Goal: Information Seeking & Learning: Learn about a topic

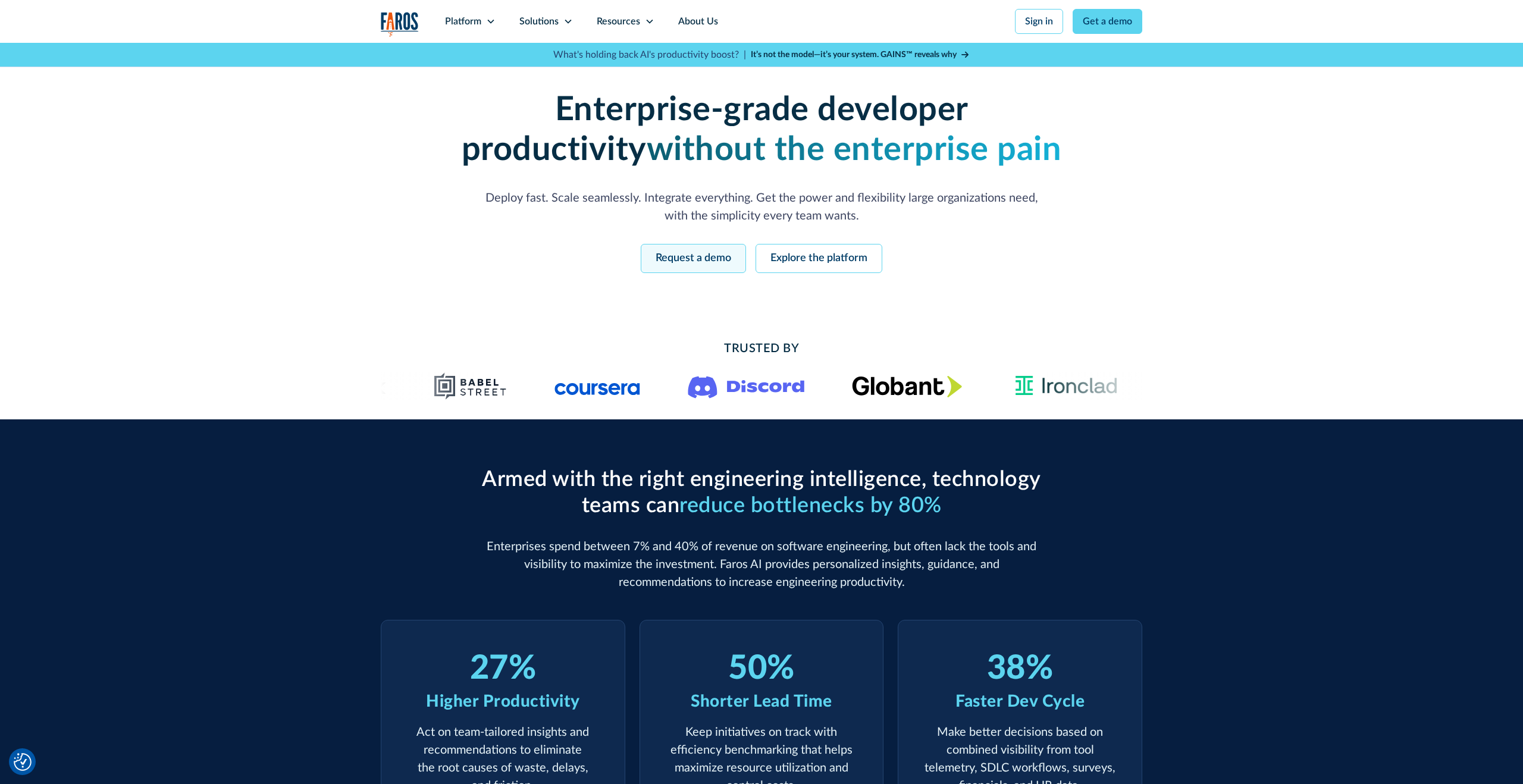
click at [682, 259] on link "Request a demo" at bounding box center [693, 258] width 105 height 29
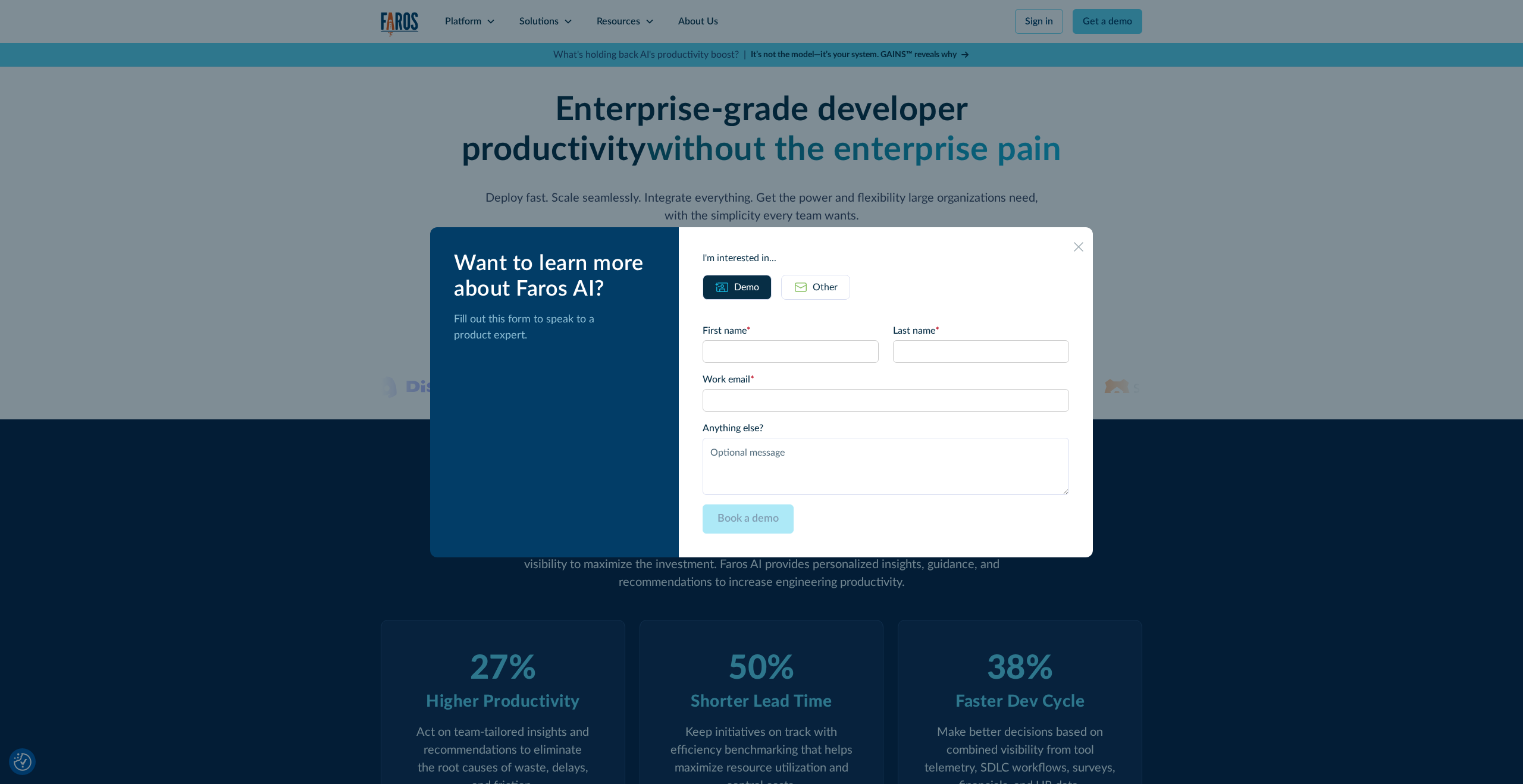
click at [838, 287] on div "Other" at bounding box center [825, 287] width 25 height 14
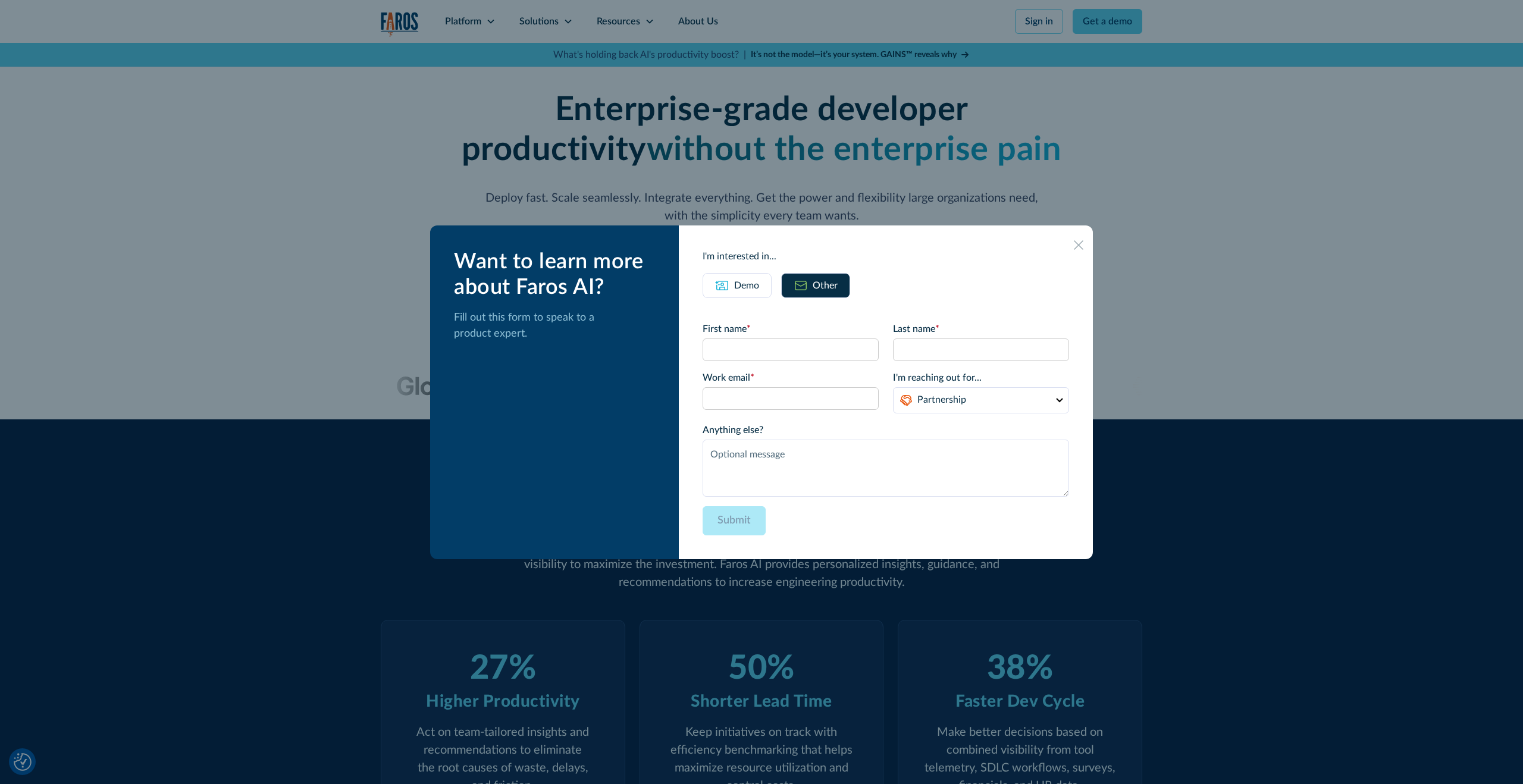
click at [1074, 245] on icon at bounding box center [1078, 245] width 10 height 10
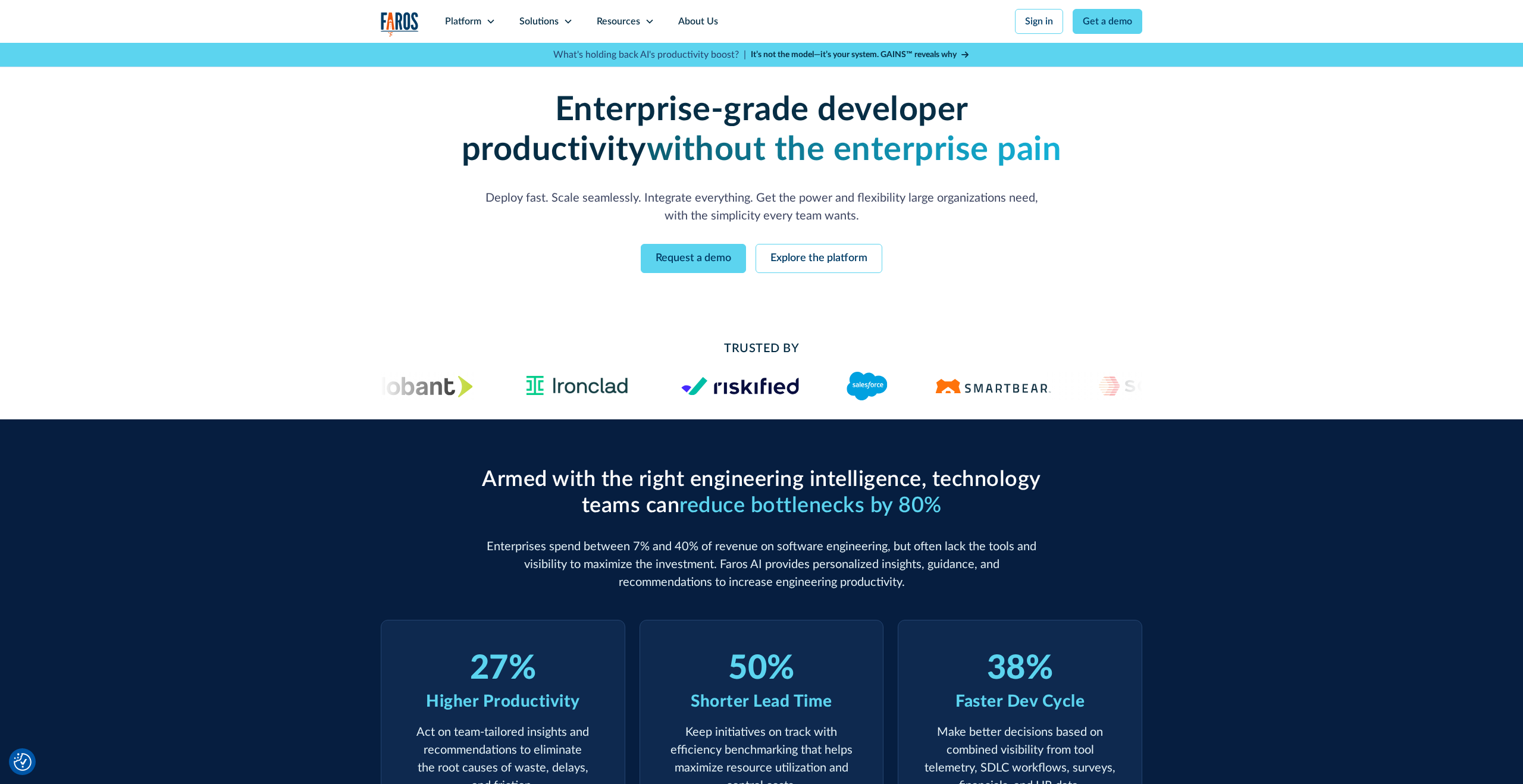
click at [748, 262] on div "Request a demo Explore the platform" at bounding box center [761, 258] width 647 height 29
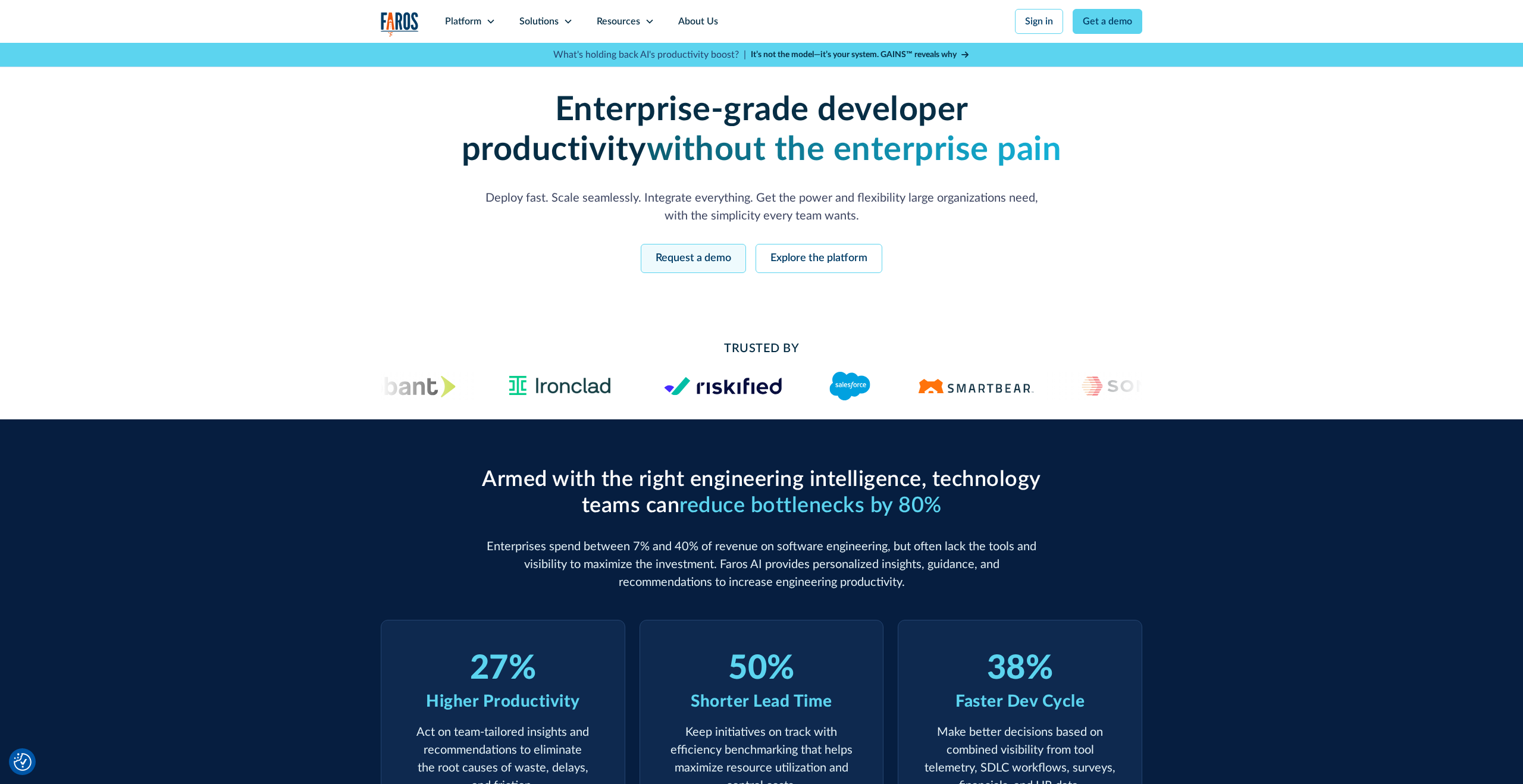
click at [711, 262] on link "Request a demo" at bounding box center [693, 258] width 105 height 29
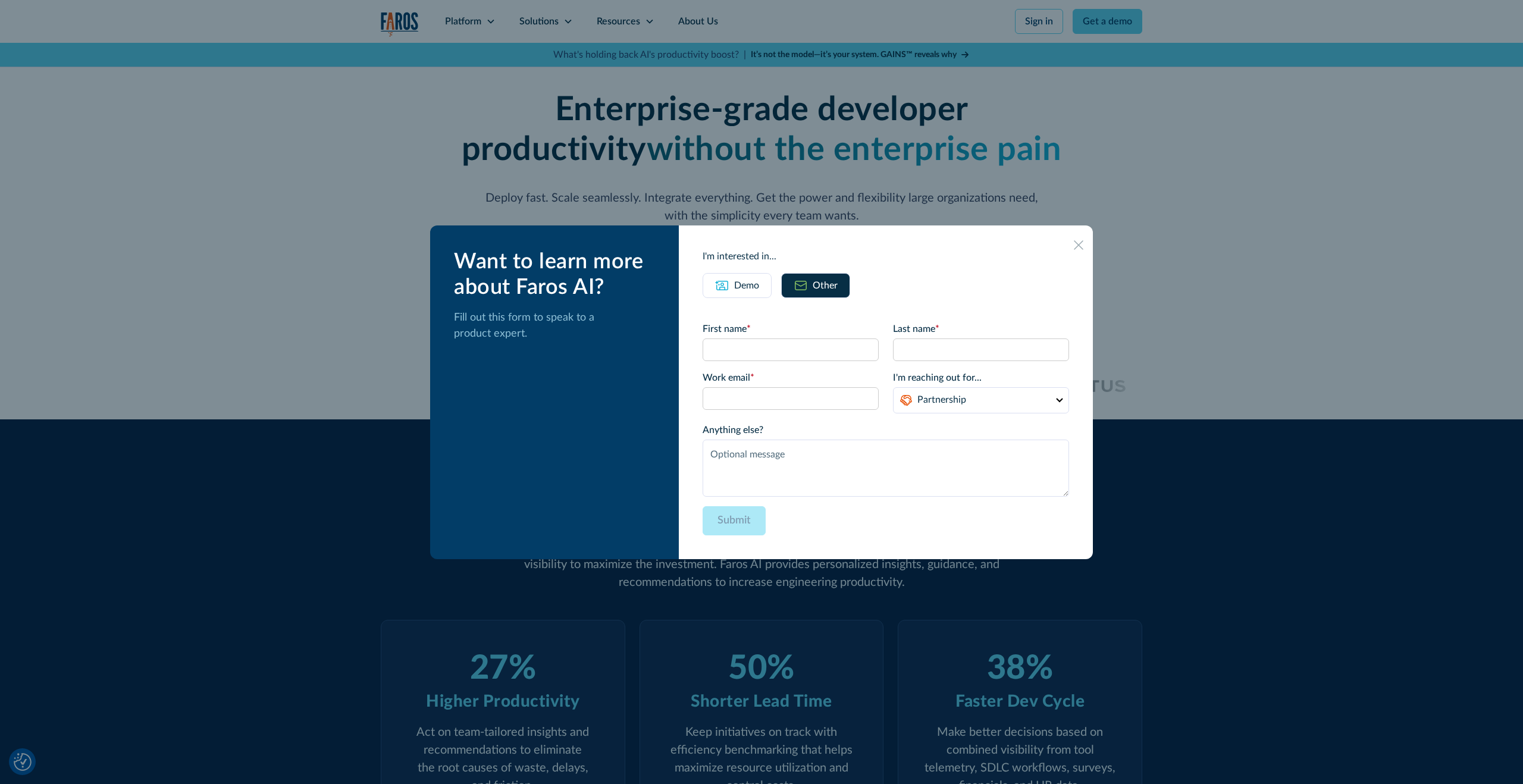
click at [759, 286] on div "Demo" at bounding box center [746, 286] width 25 height 14
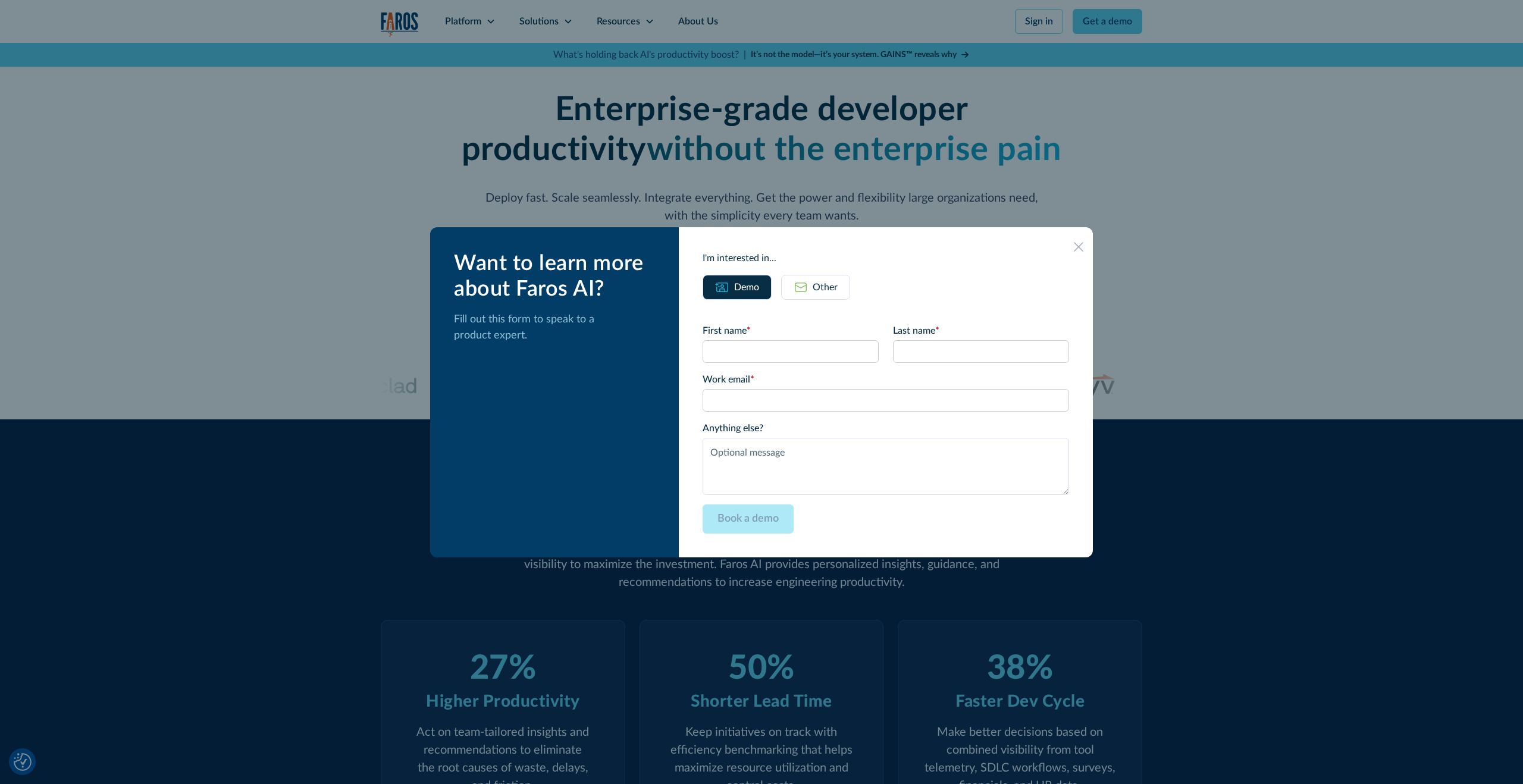
click at [836, 289] on div "Other" at bounding box center [825, 287] width 25 height 14
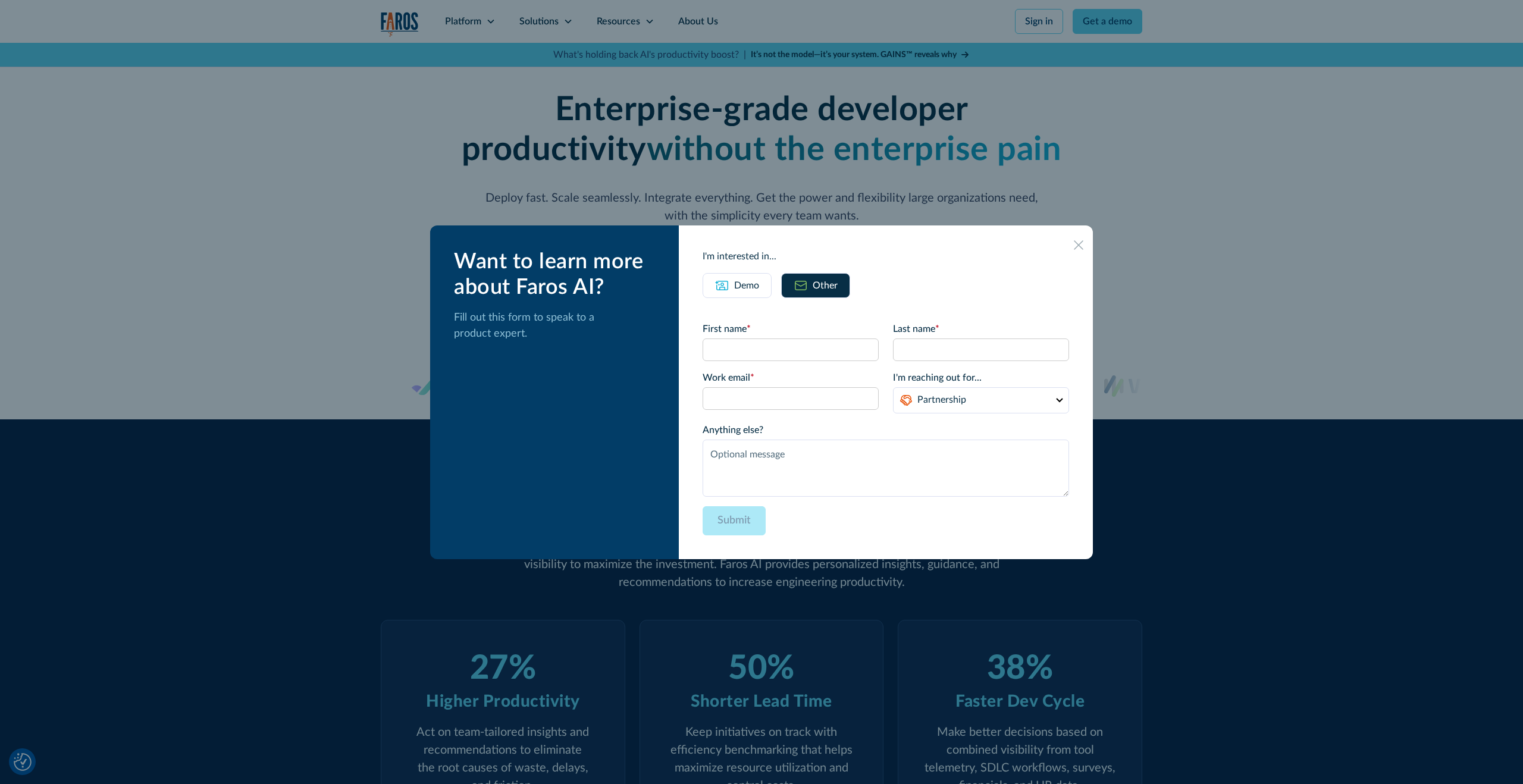
click at [1074, 240] on div at bounding box center [1078, 244] width 10 height 10
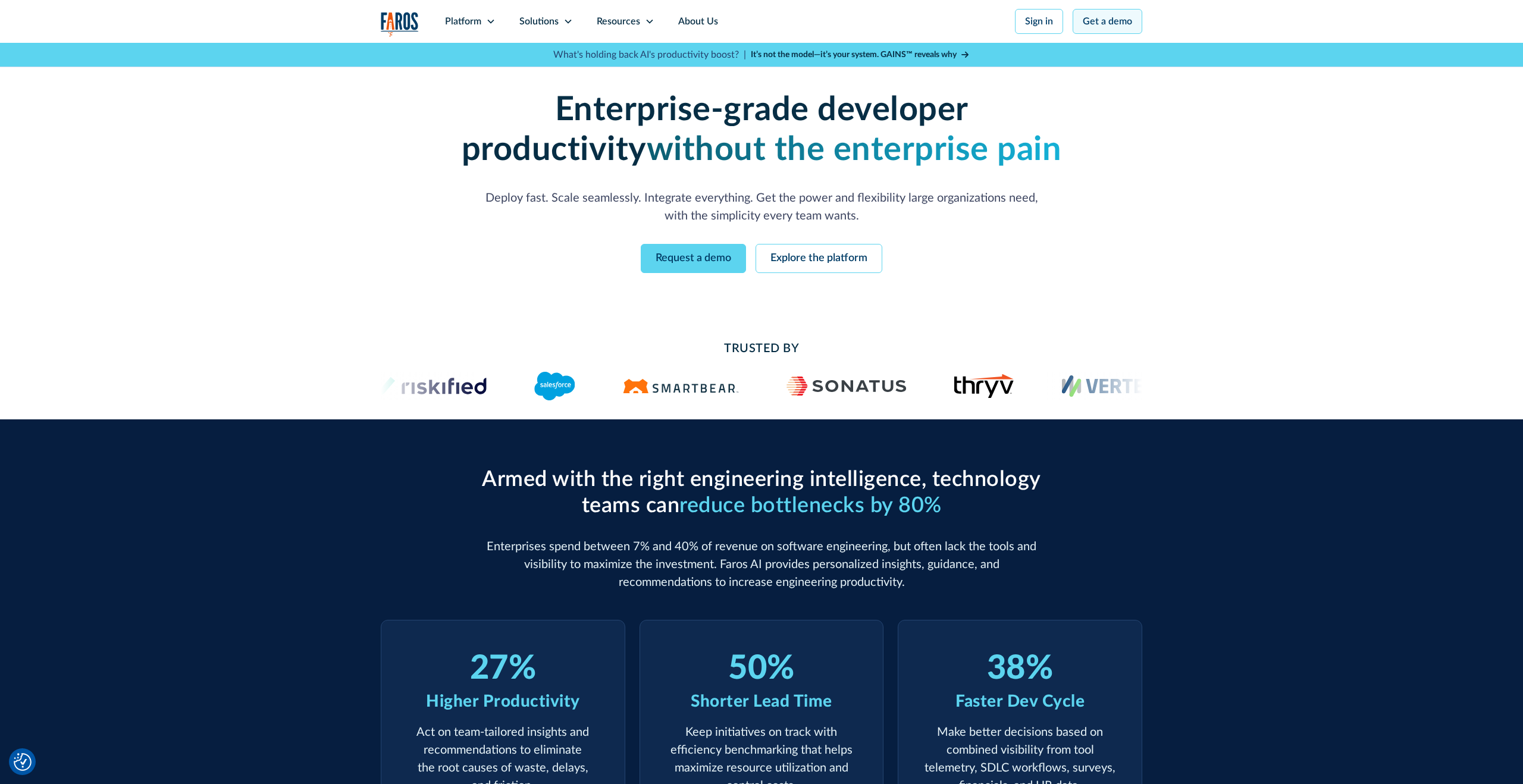
click at [1090, 34] on link "Get a demo" at bounding box center [1107, 21] width 70 height 25
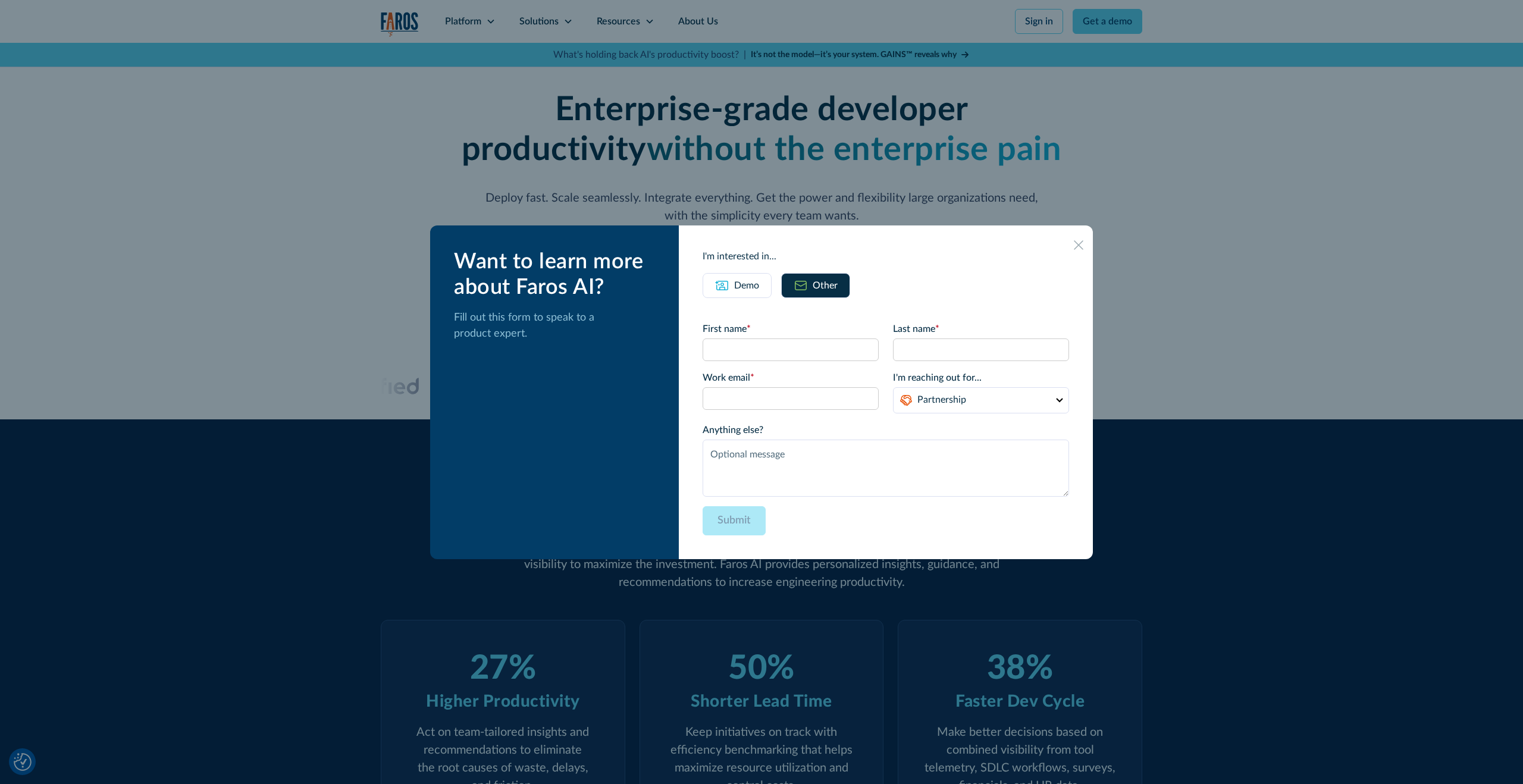
click at [1074, 248] on icon at bounding box center [1078, 245] width 10 height 10
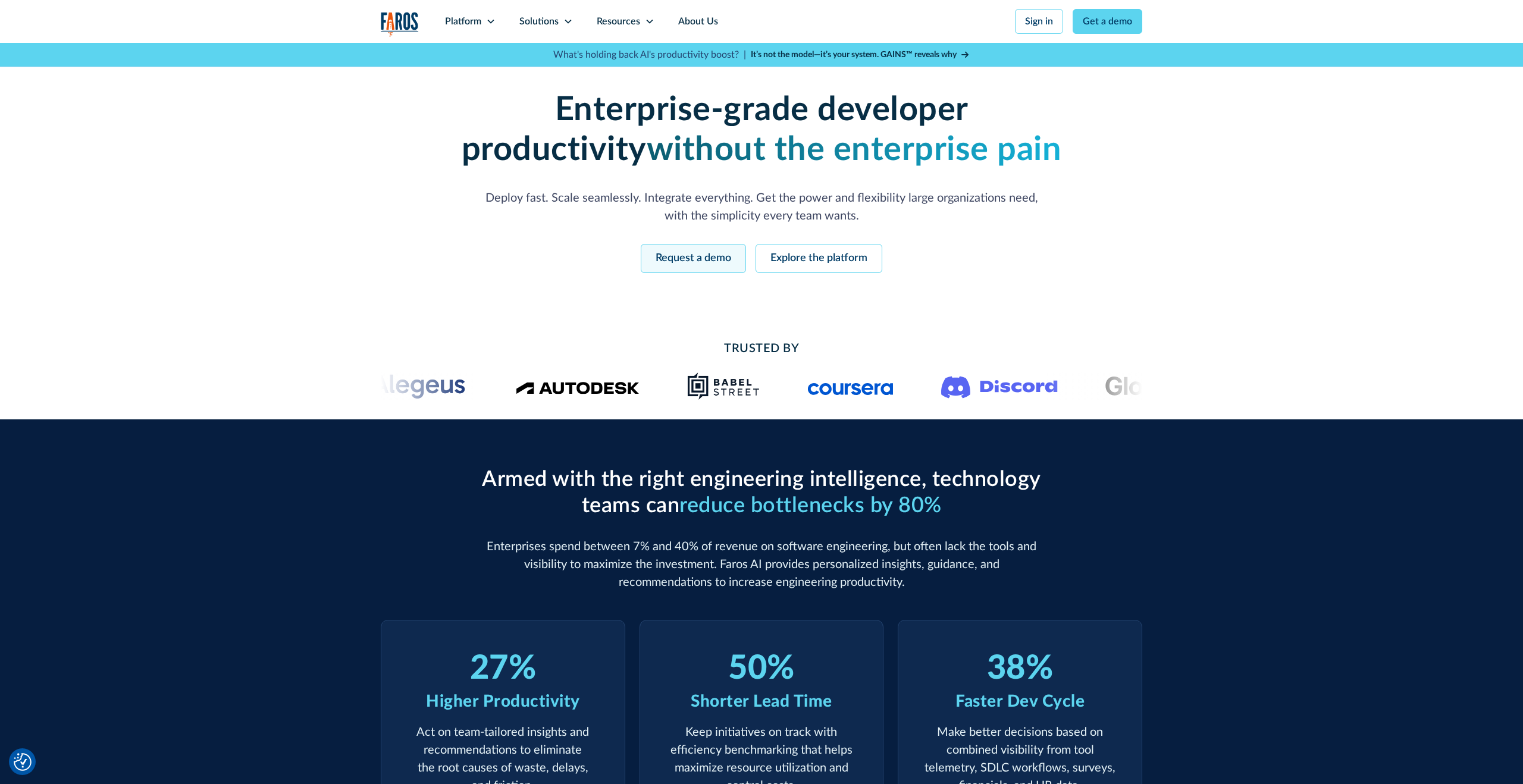
click at [663, 259] on link "Request a demo" at bounding box center [693, 258] width 105 height 29
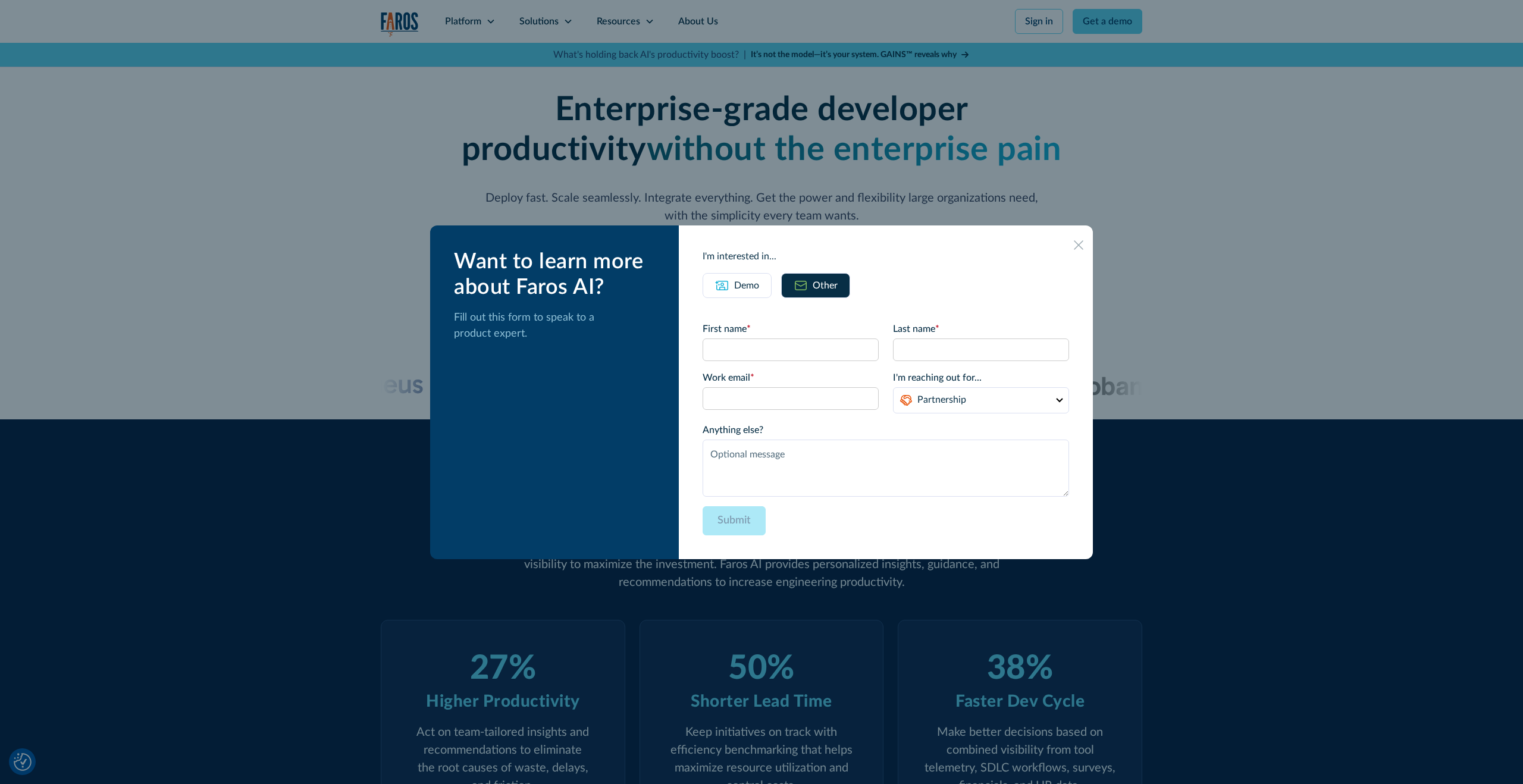
click at [821, 282] on link "Other" at bounding box center [815, 285] width 69 height 25
click at [950, 396] on select "Partnership Support Other" at bounding box center [981, 400] width 176 height 26
click at [1074, 240] on icon at bounding box center [1078, 245] width 10 height 10
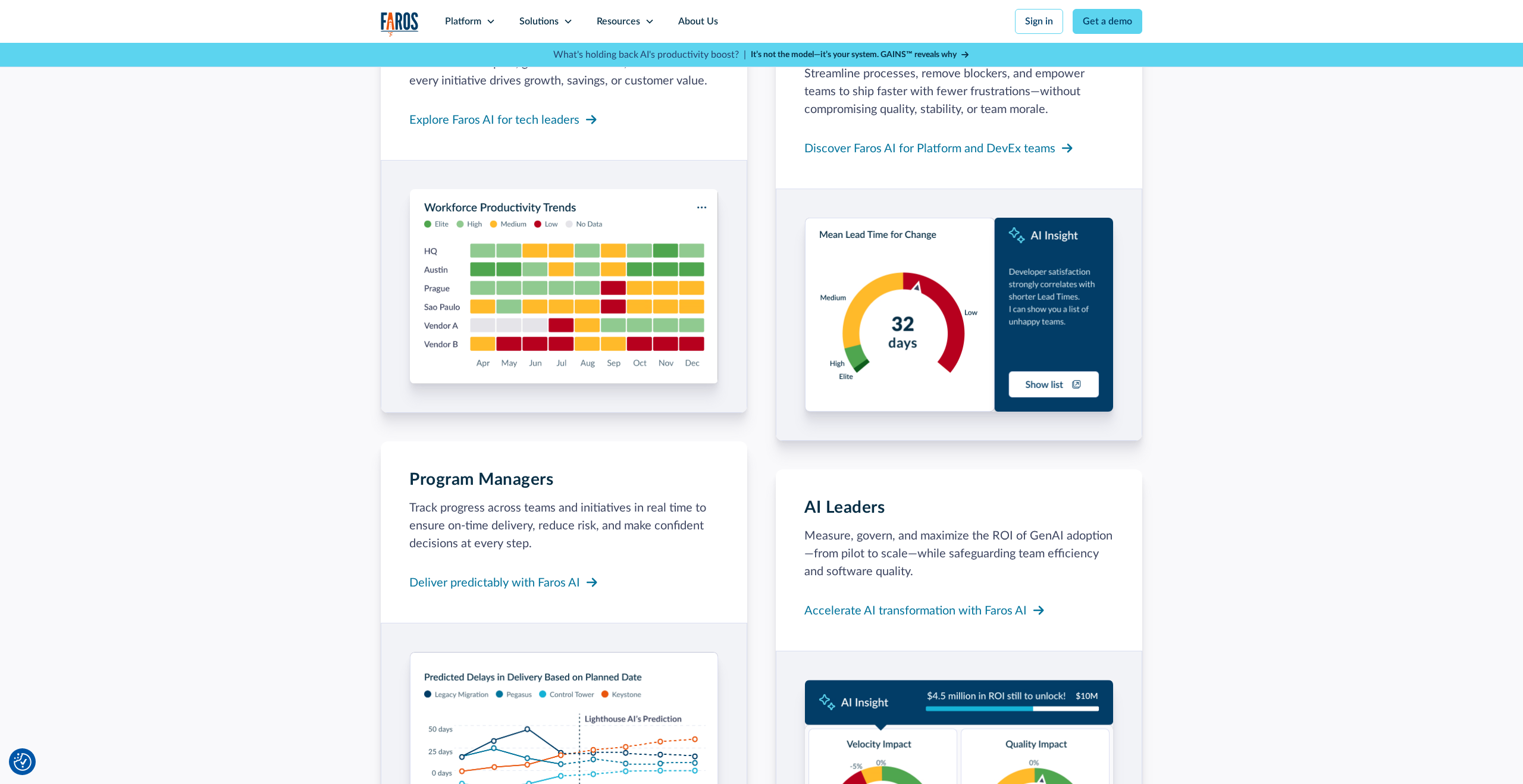
scroll to position [1116, 0]
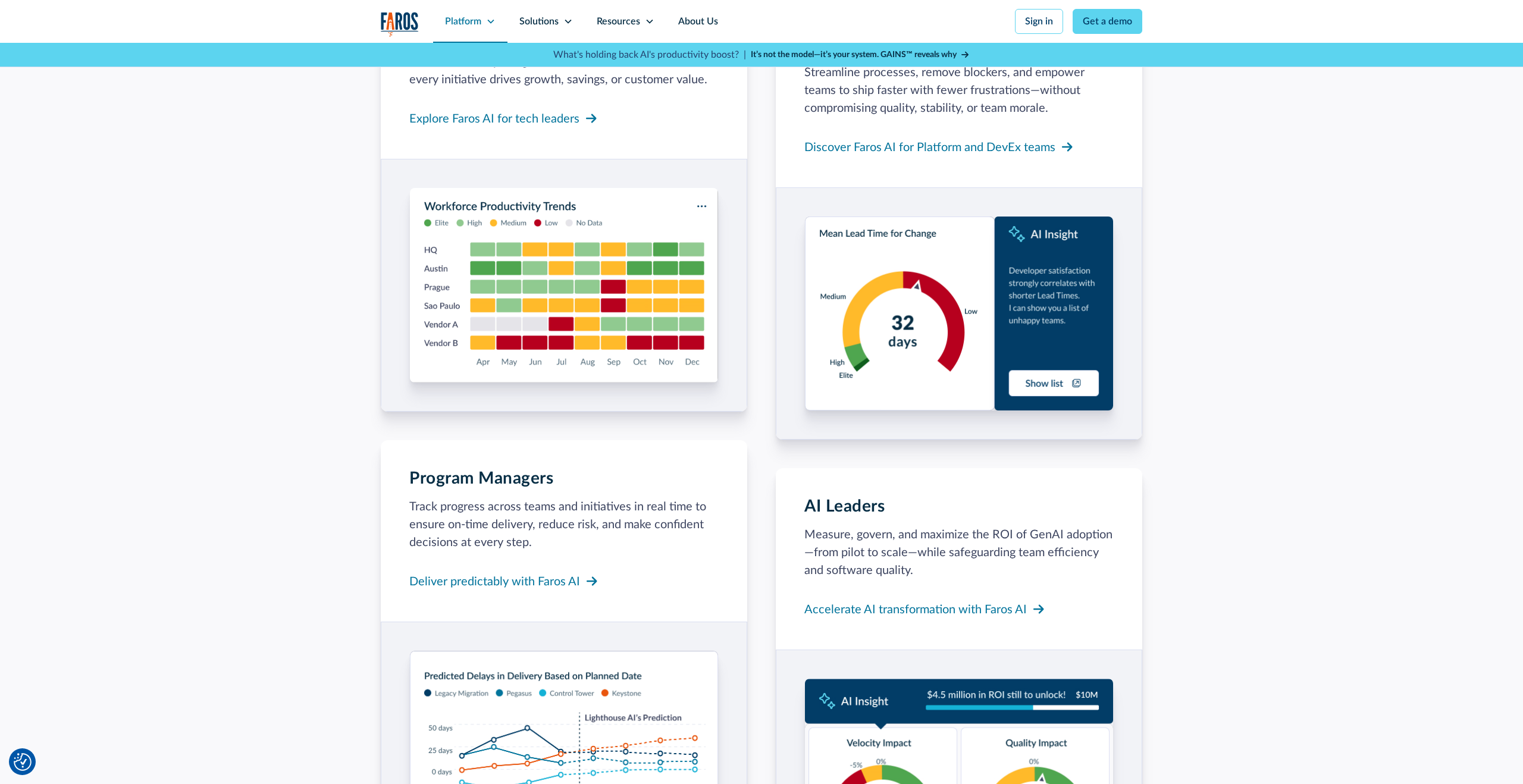
click at [469, 23] on div "Platform" at bounding box center [463, 21] width 36 height 14
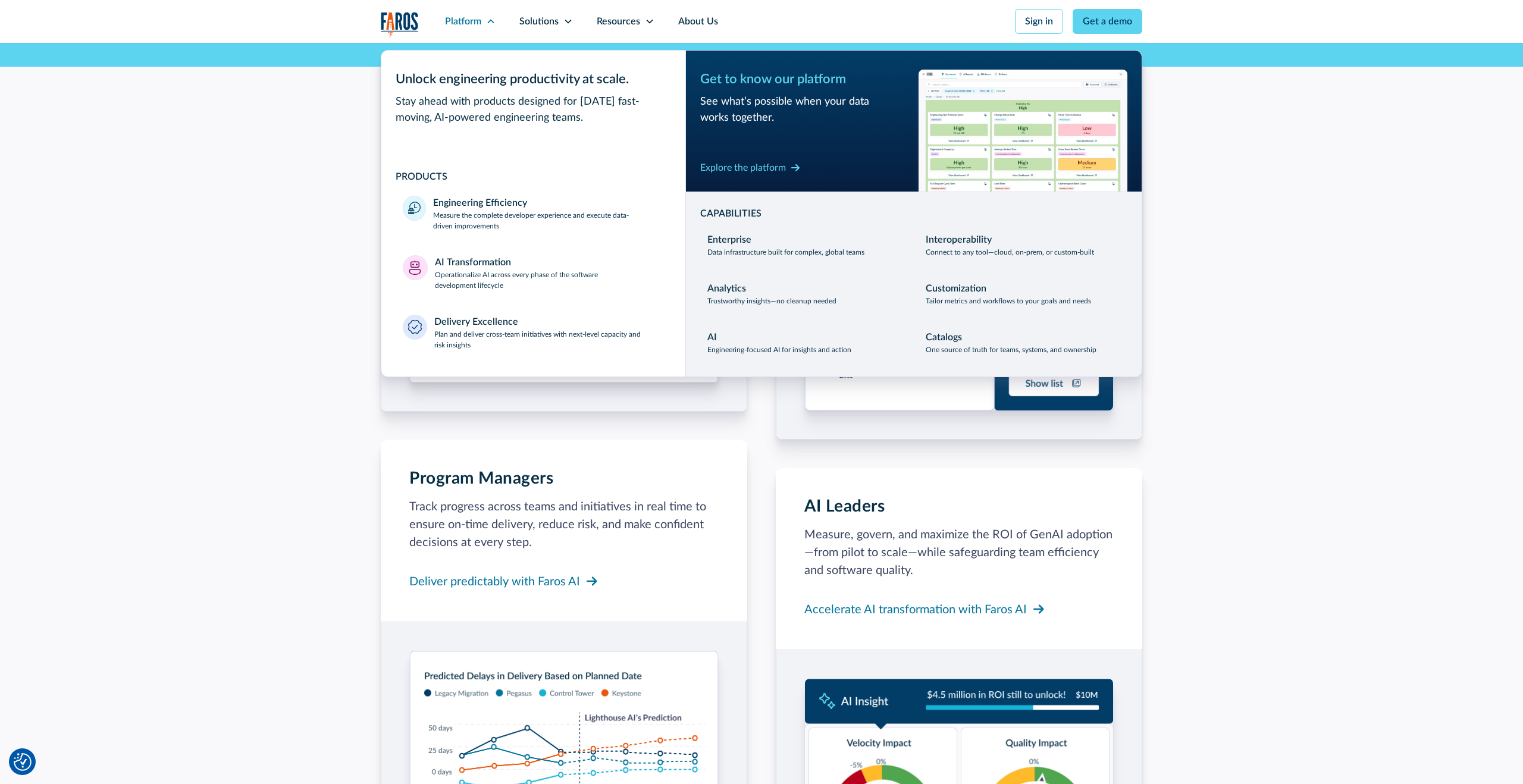
click at [354, 186] on div "The platform for running the business of engineering From strategy to execution…" at bounding box center [761, 391] width 1523 height 1272
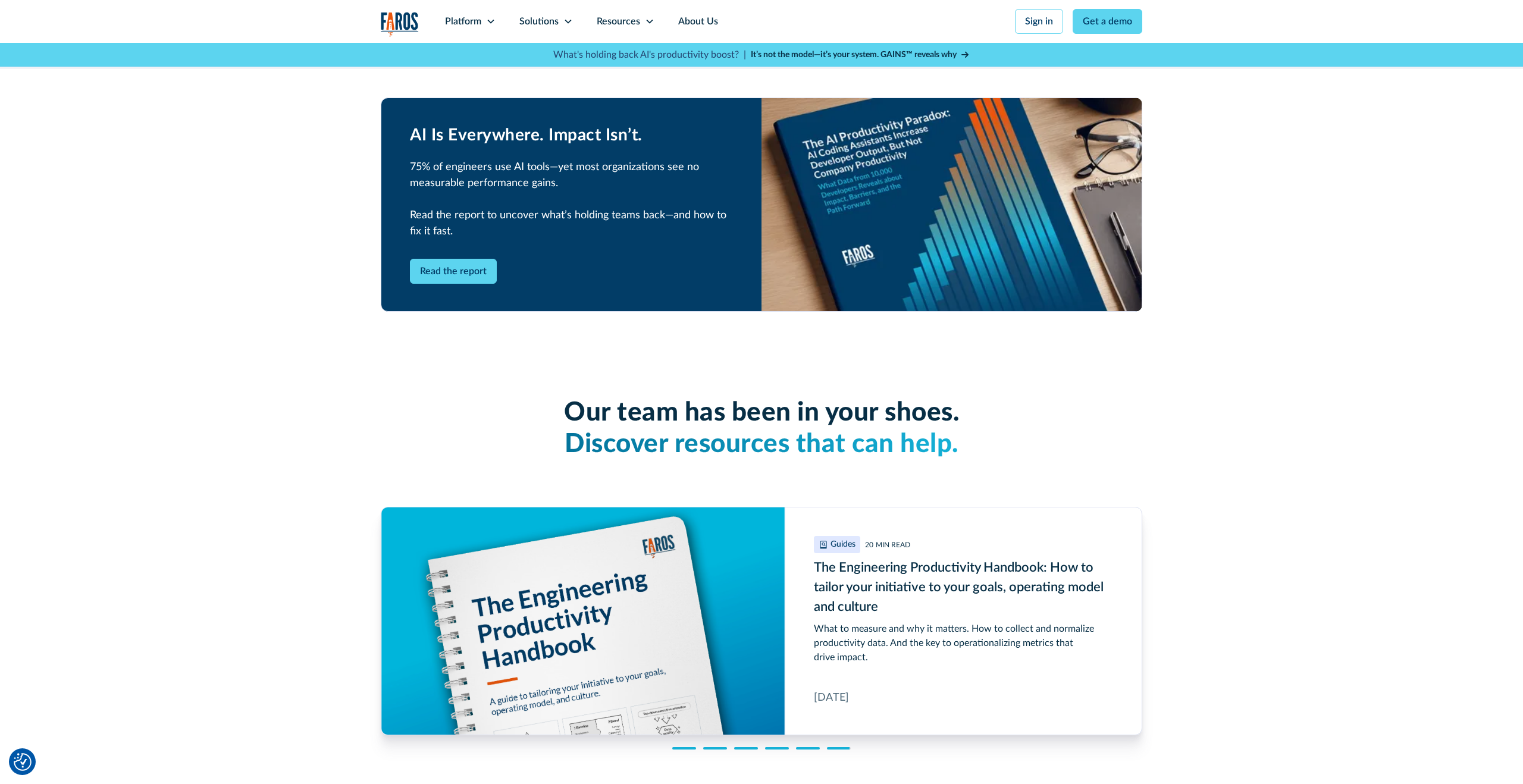
scroll to position [2520, 0]
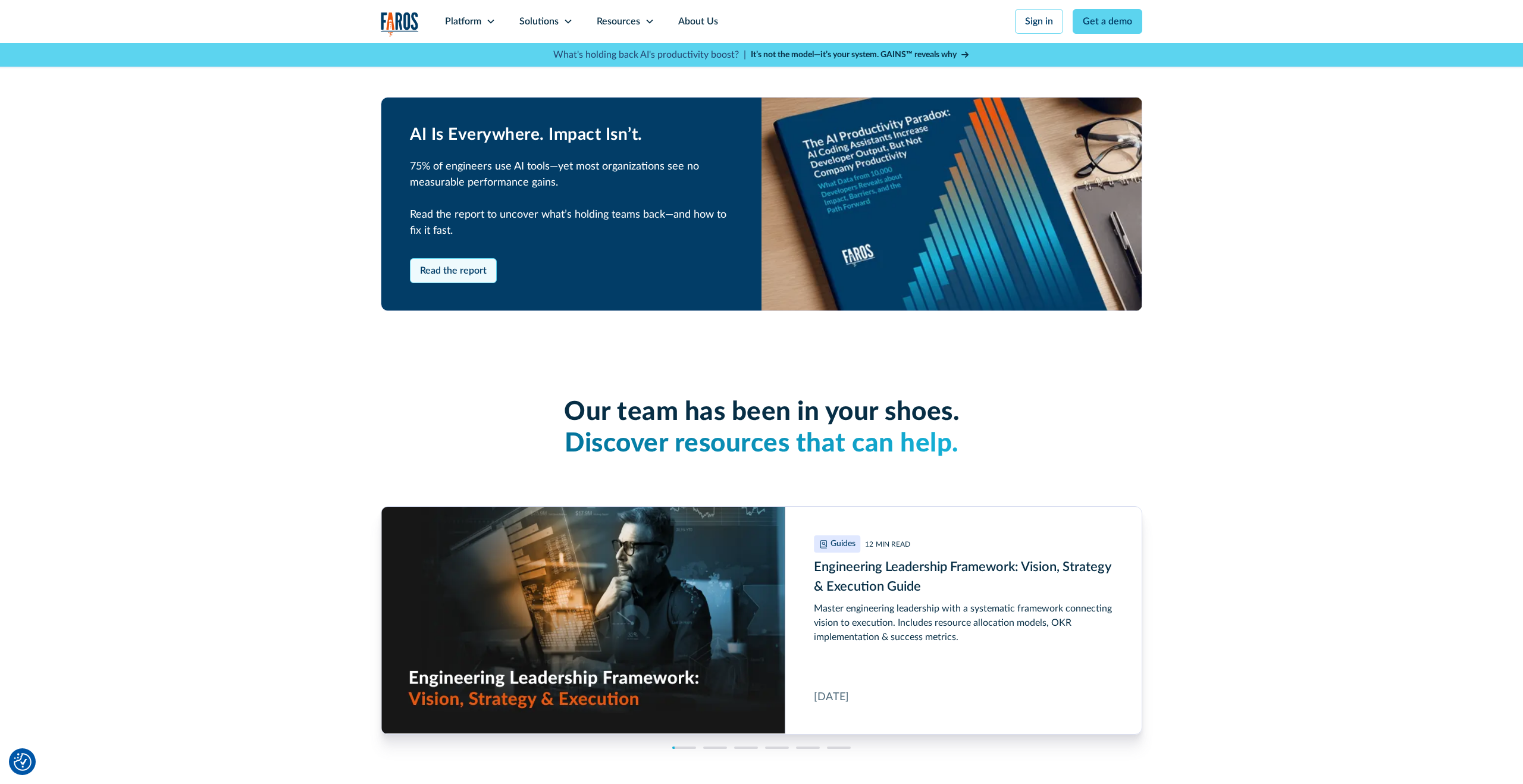
click at [466, 277] on link "Read the report" at bounding box center [453, 270] width 87 height 25
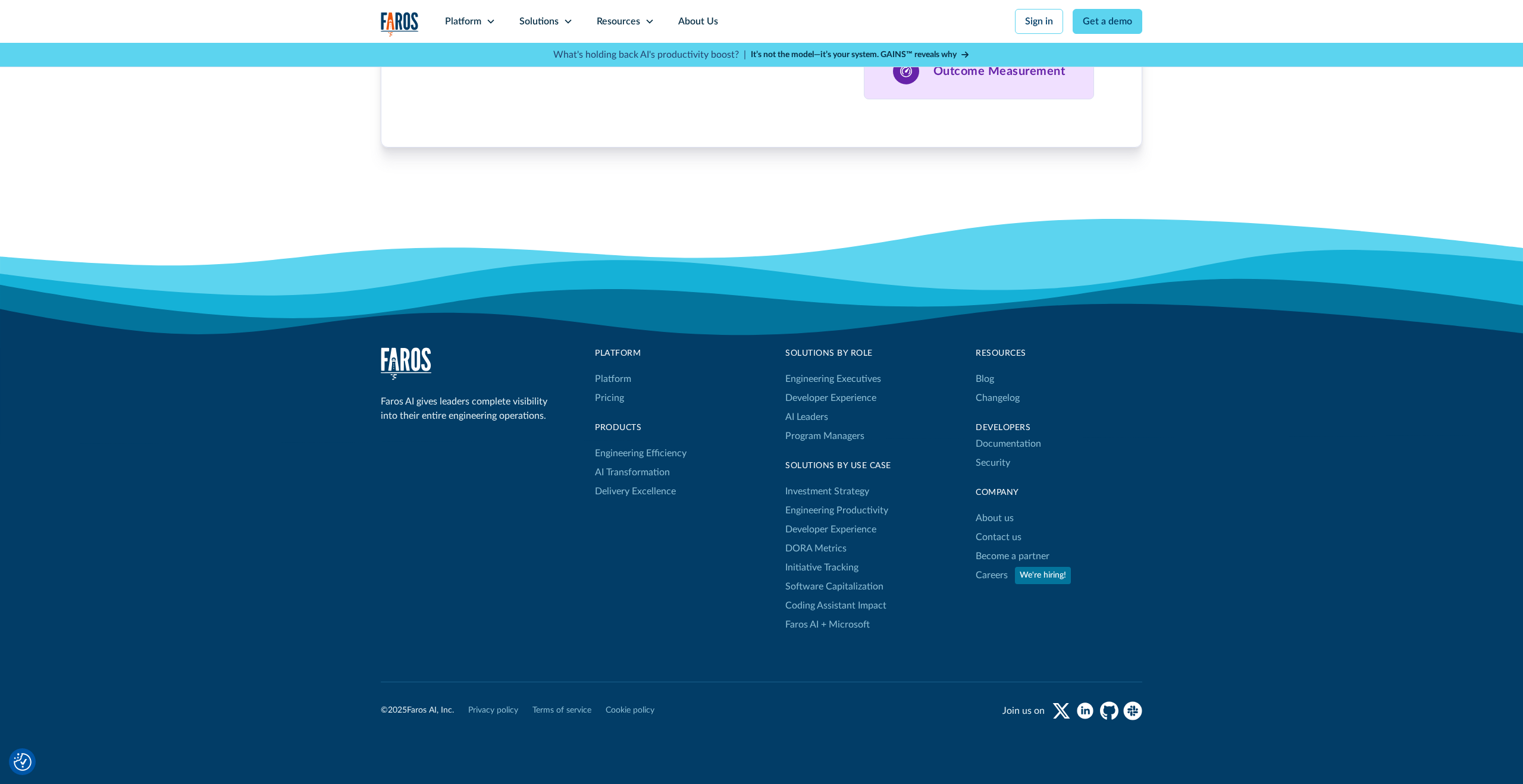
scroll to position [3661, 0]
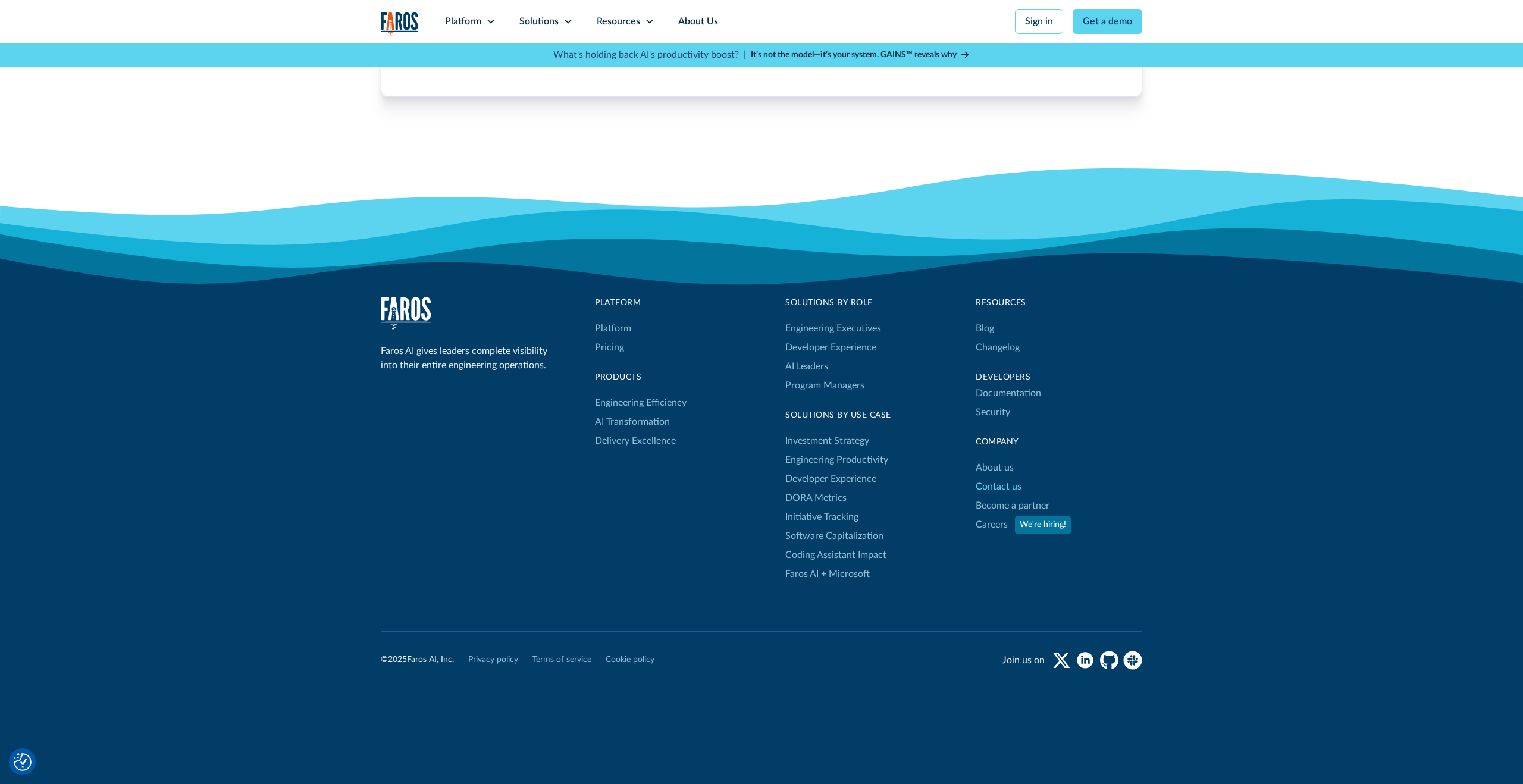
click at [992, 487] on link "Contact us" at bounding box center [998, 487] width 46 height 19
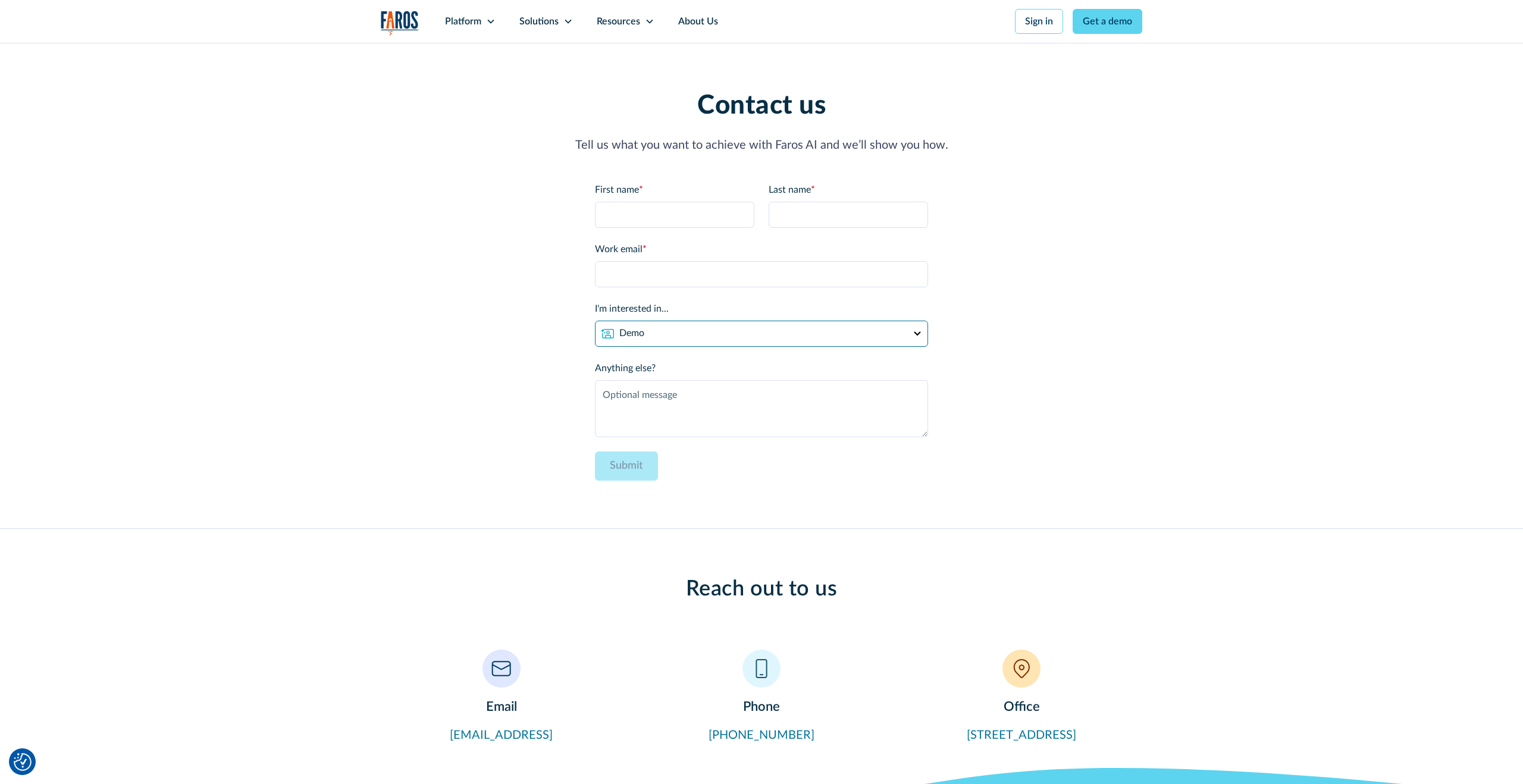
click at [803, 323] on select "Demo Partnership Support Other" at bounding box center [761, 333] width 333 height 26
